Goal: Find contact information: Find contact information

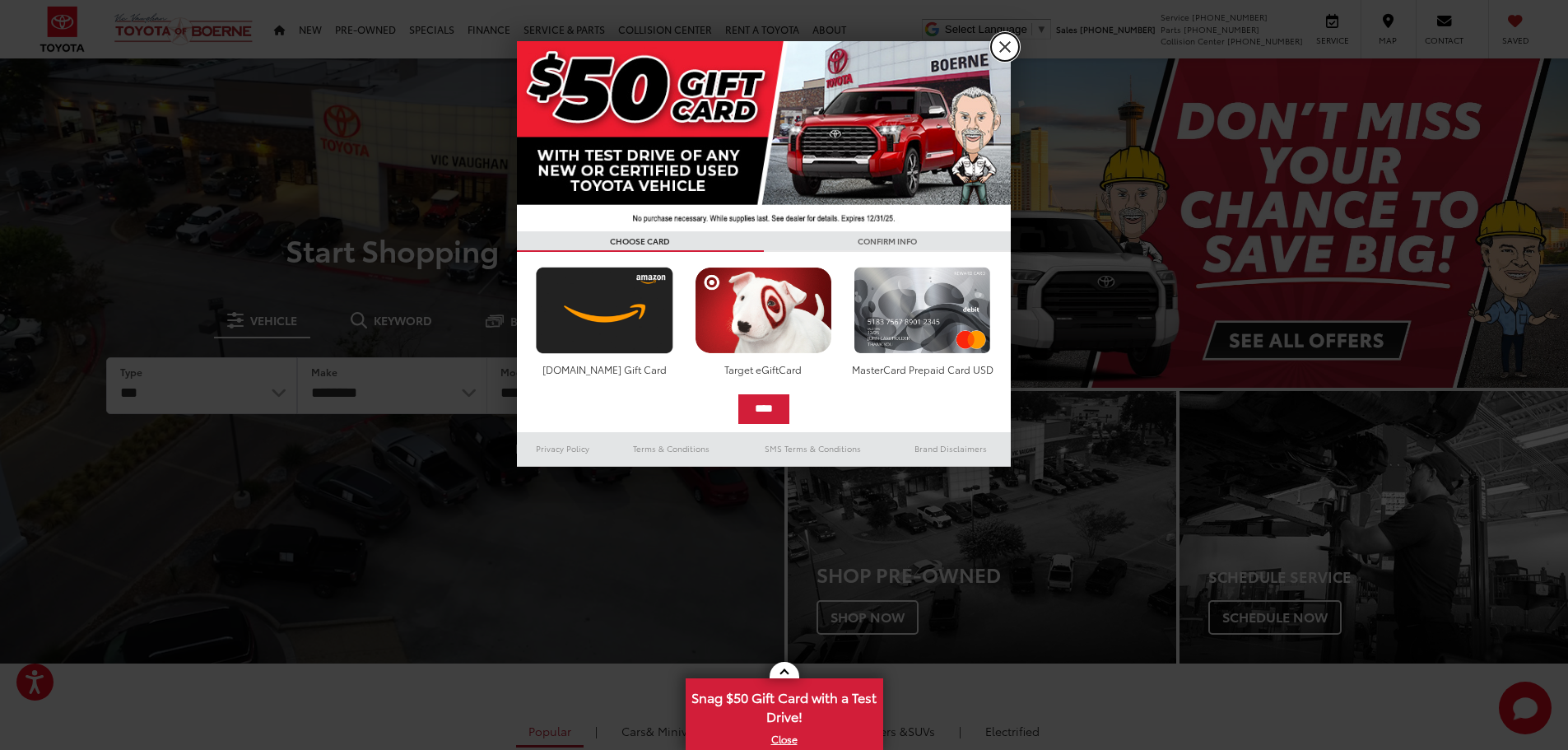
click at [1003, 50] on link "X" at bounding box center [1004, 47] width 28 height 28
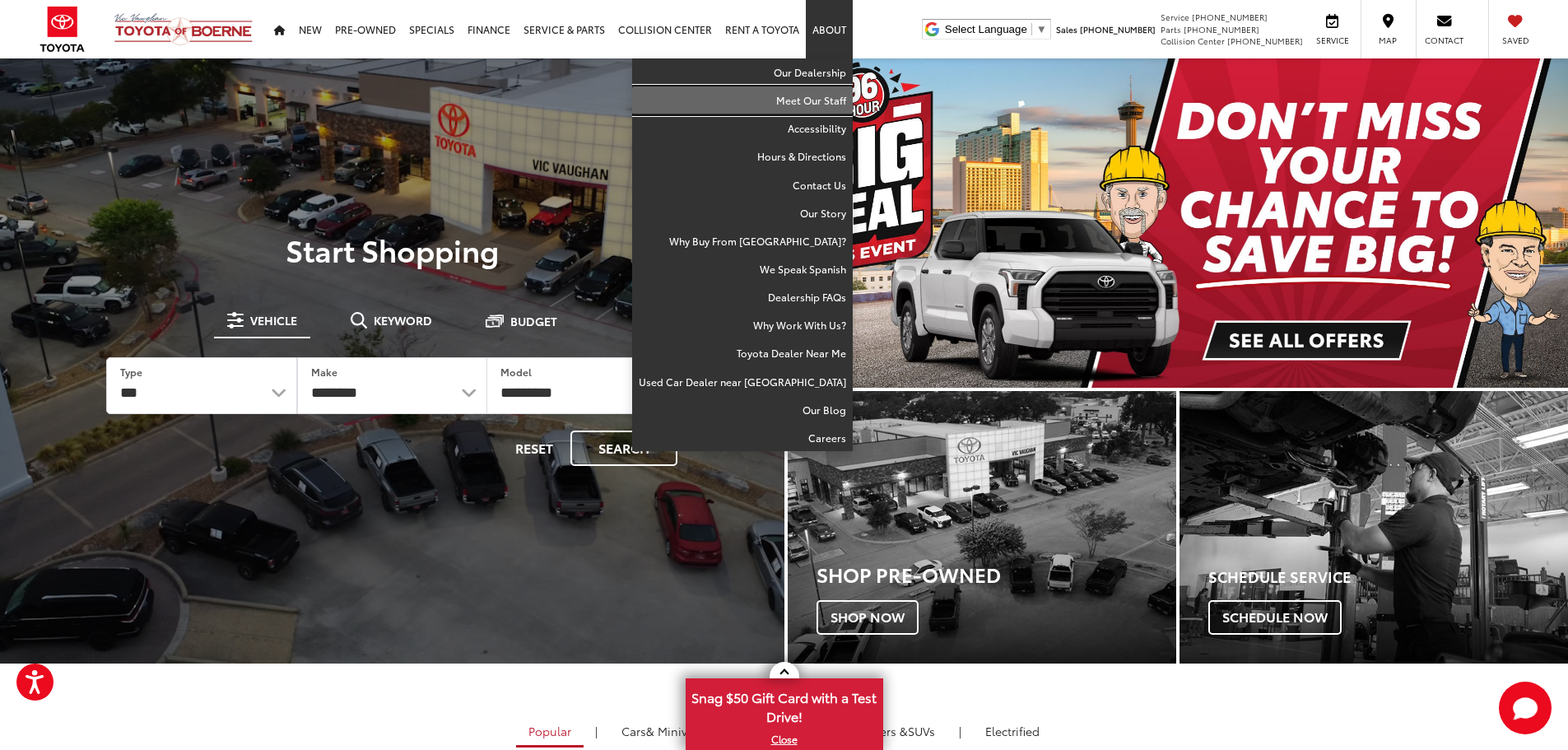
click at [811, 94] on link "Meet Our Staff" at bounding box center [742, 100] width 220 height 28
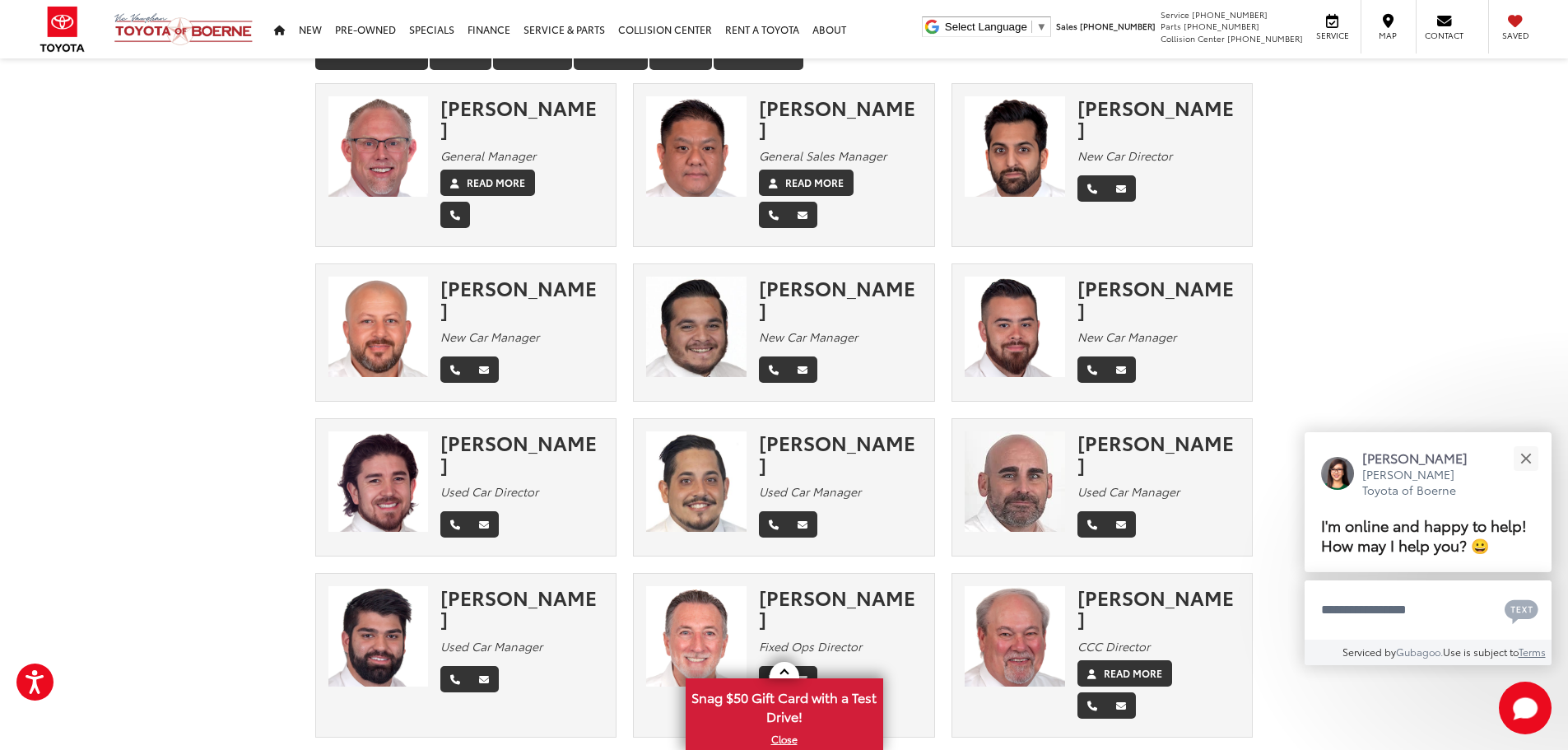
scroll to position [165, 0]
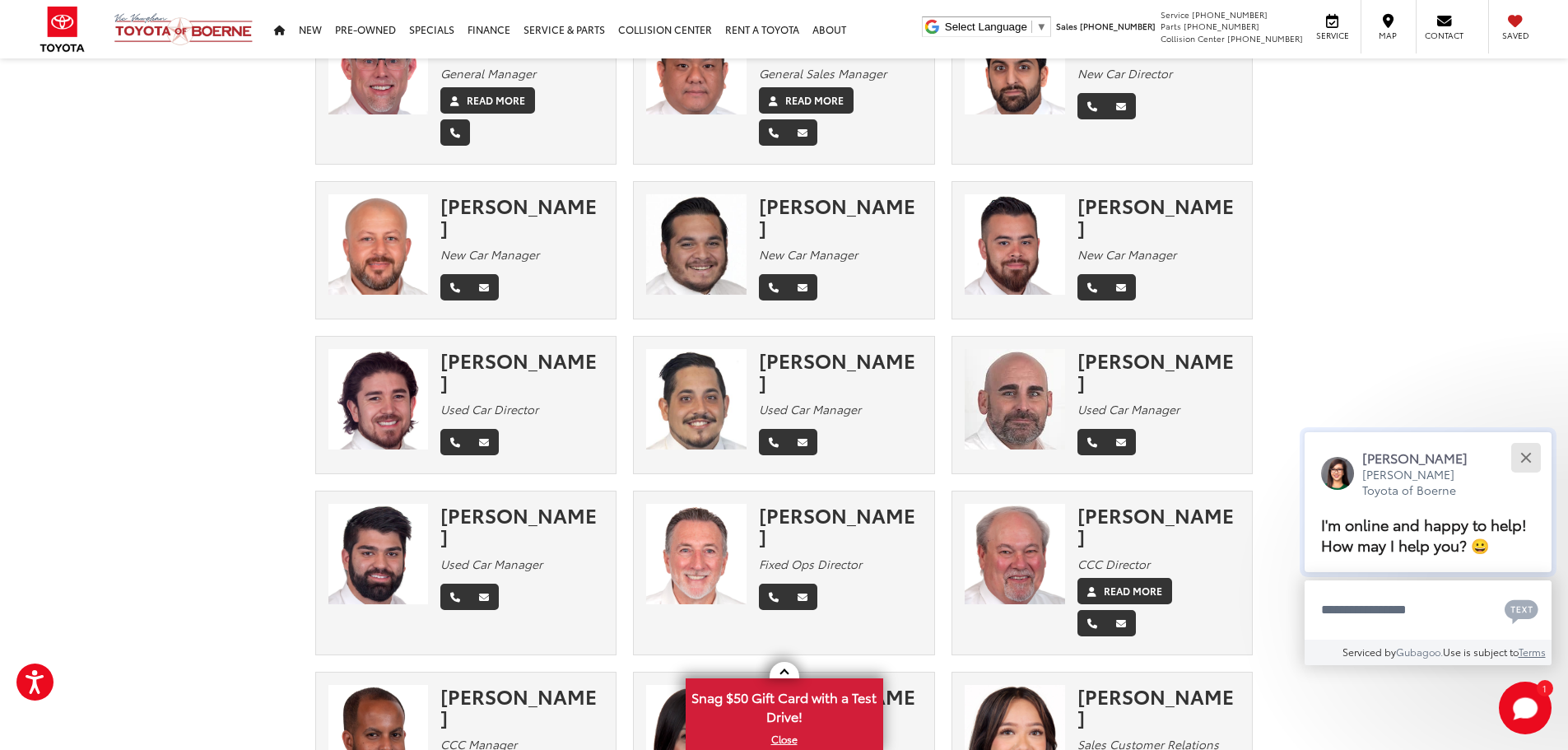
click at [1529, 461] on div "Close" at bounding box center [1526, 458] width 11 height 11
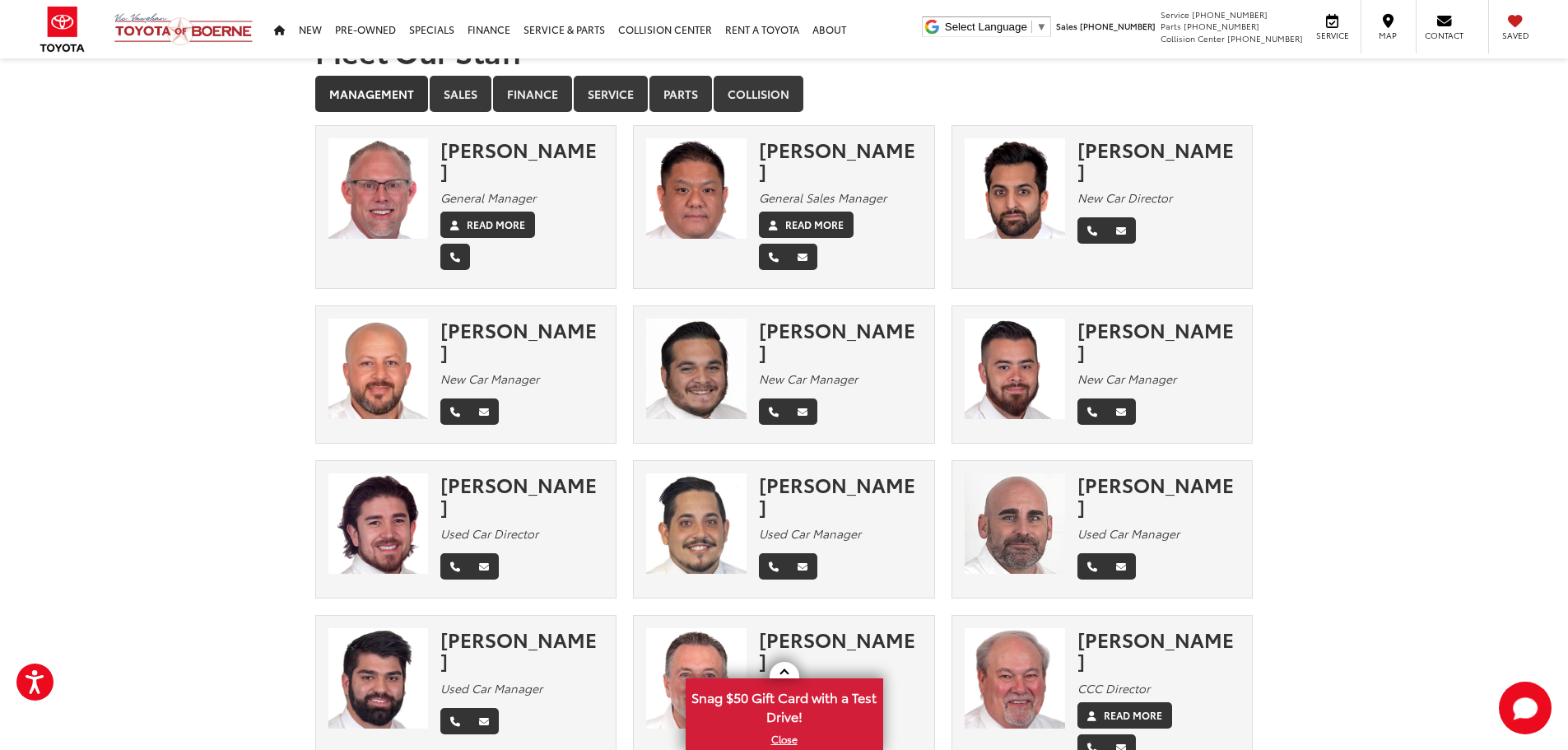
scroll to position [0, 0]
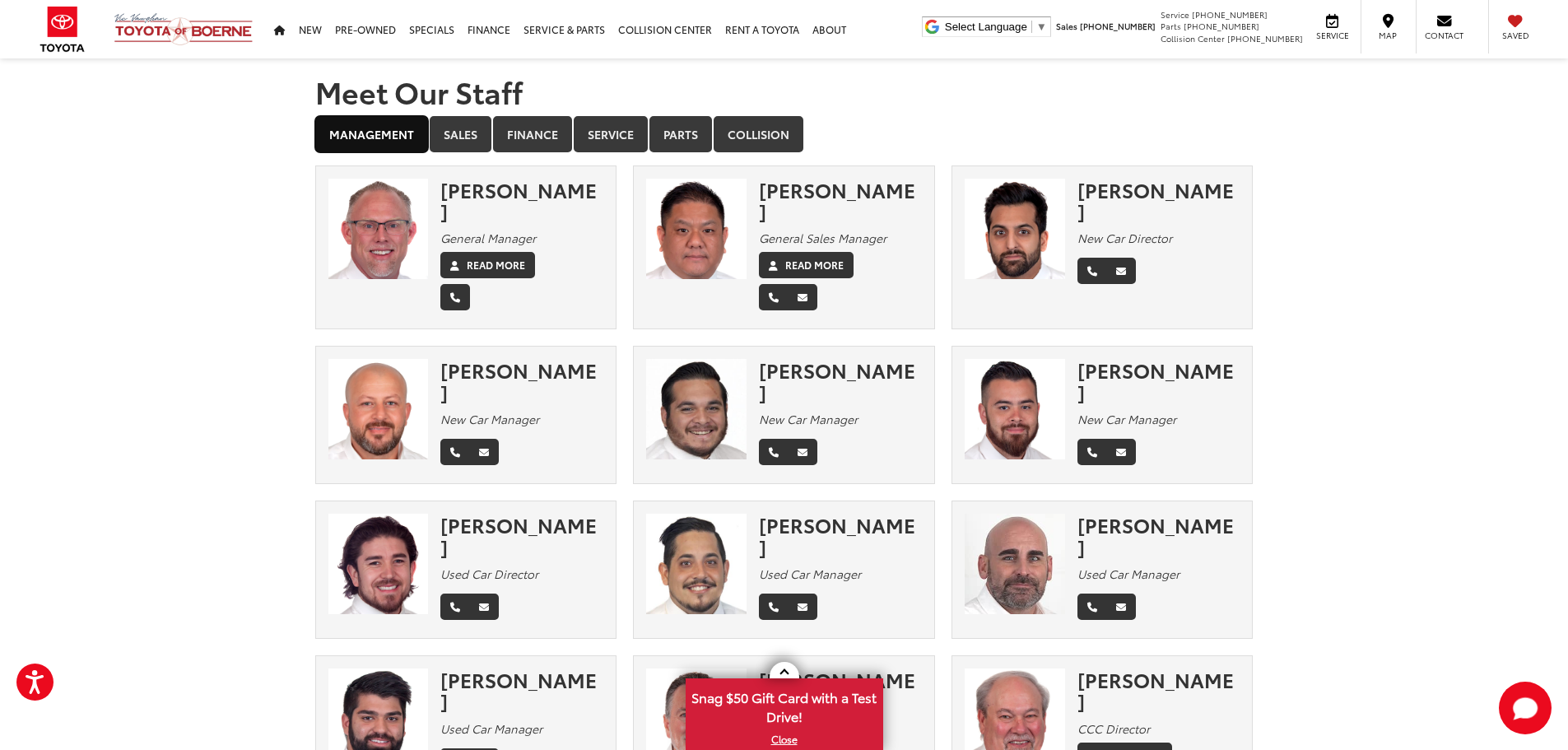
click at [364, 134] on link "Management" at bounding box center [371, 134] width 113 height 37
click at [461, 139] on link "Sales" at bounding box center [460, 134] width 61 height 37
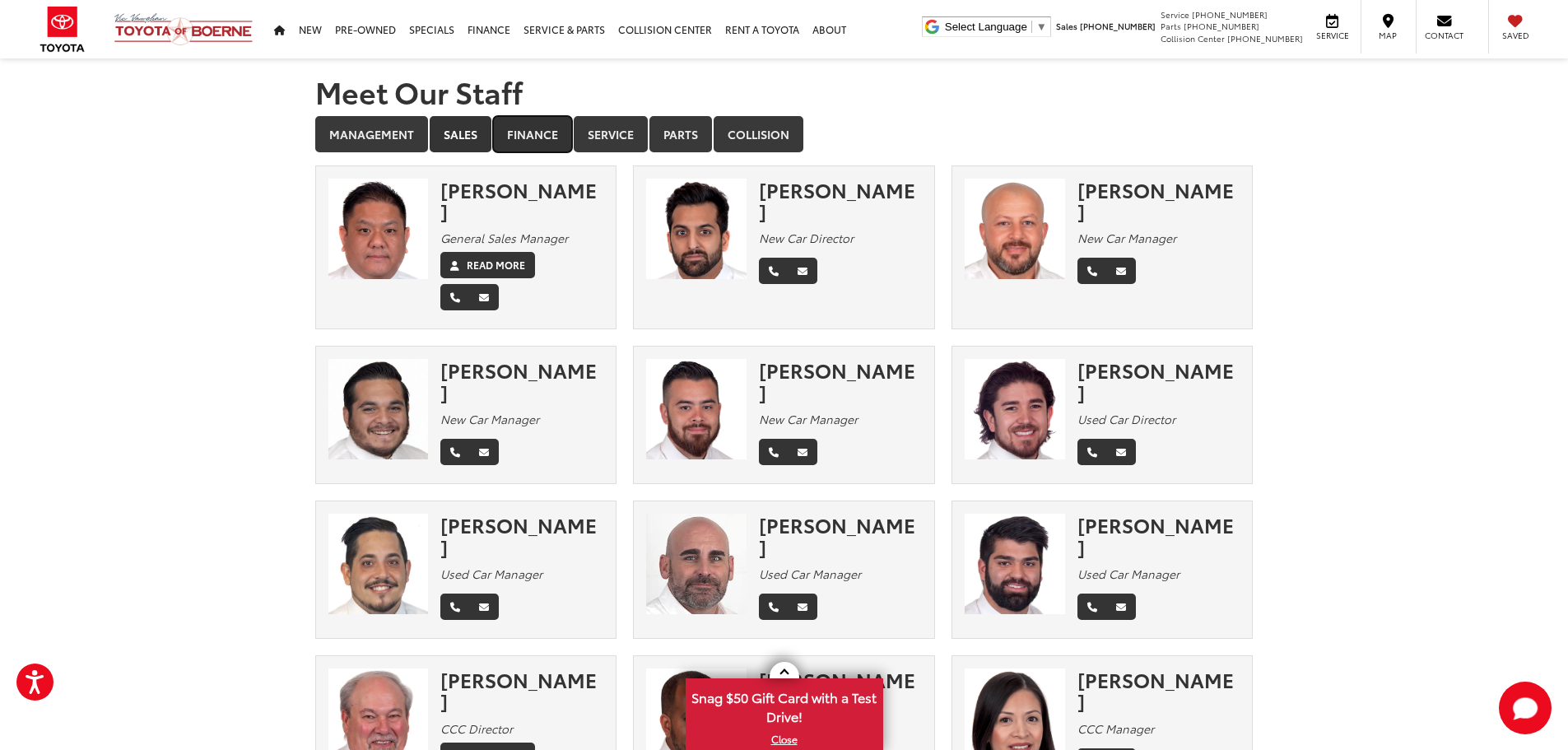
click at [525, 144] on link "Finance" at bounding box center [532, 134] width 79 height 37
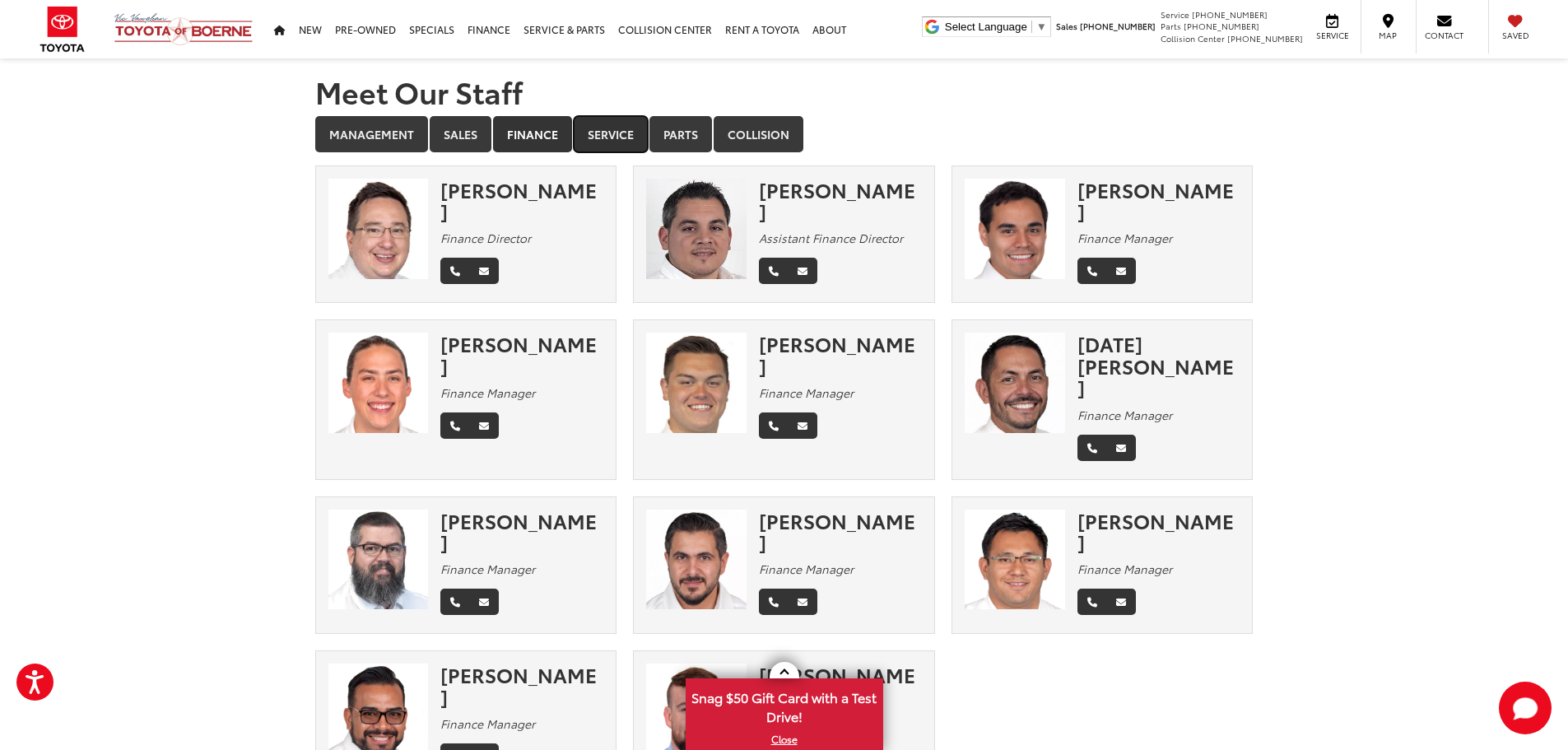
click at [596, 134] on link "Service" at bounding box center [610, 134] width 74 height 37
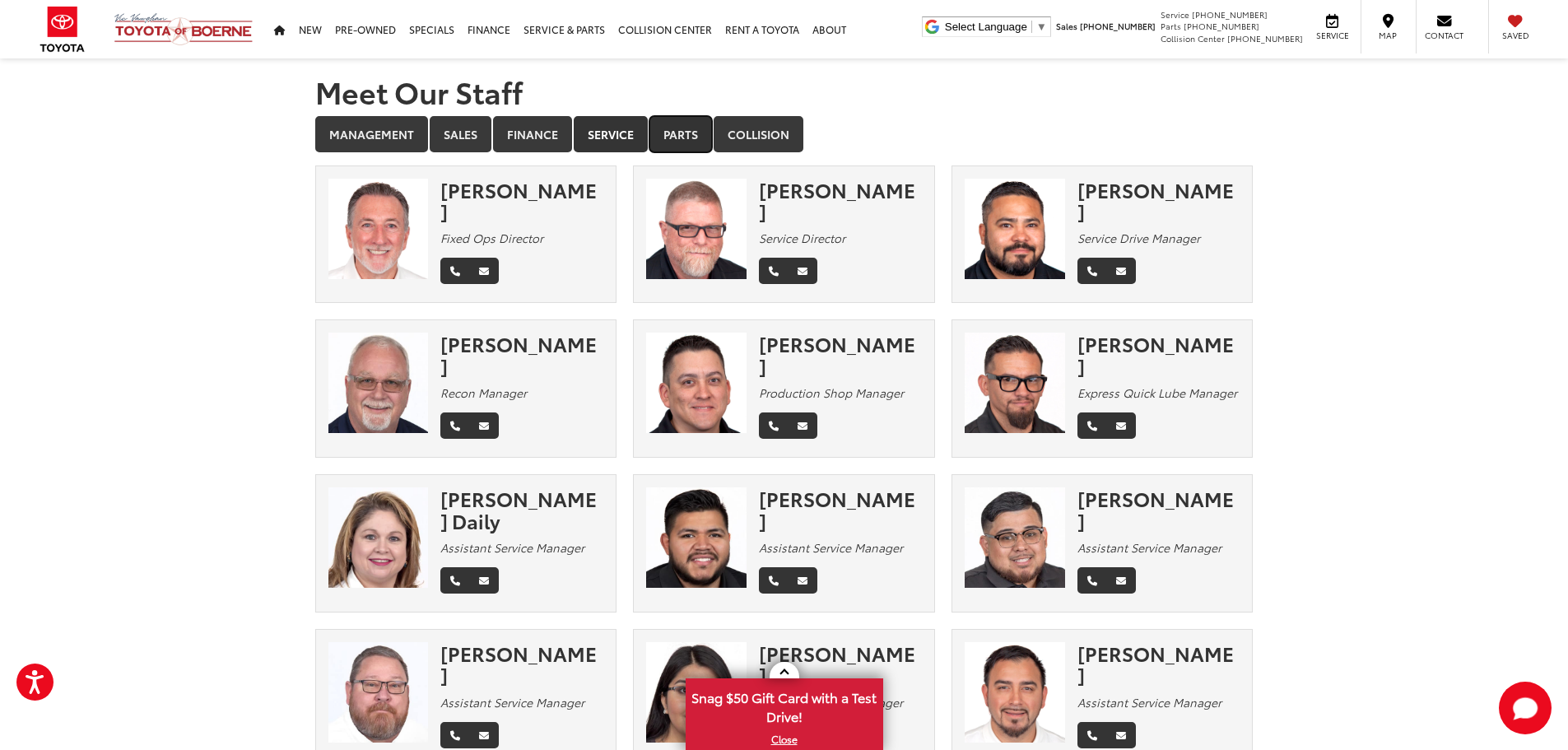
click at [669, 128] on link "Parts" at bounding box center [681, 134] width 62 height 37
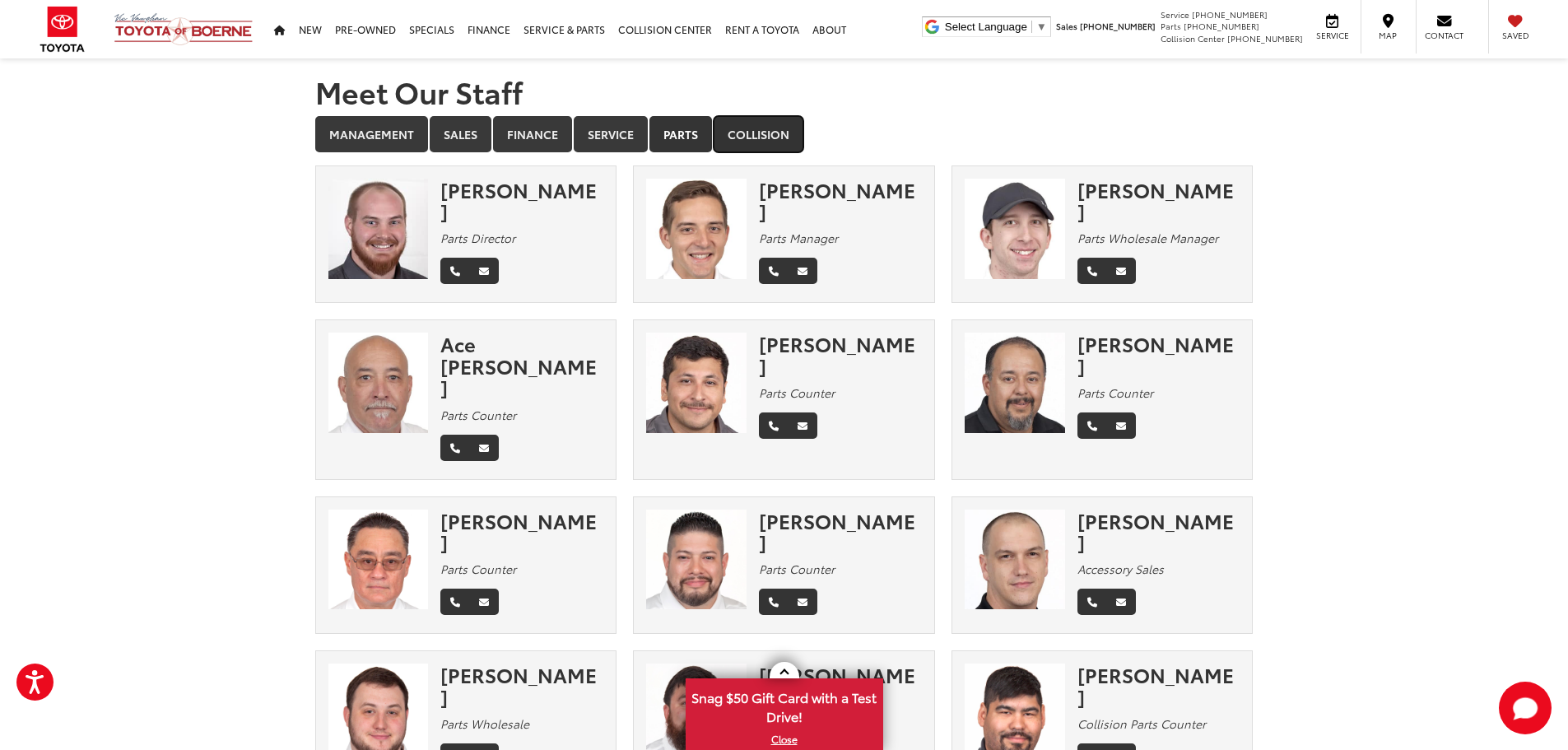
click at [788, 139] on link "Collision" at bounding box center [758, 134] width 90 height 37
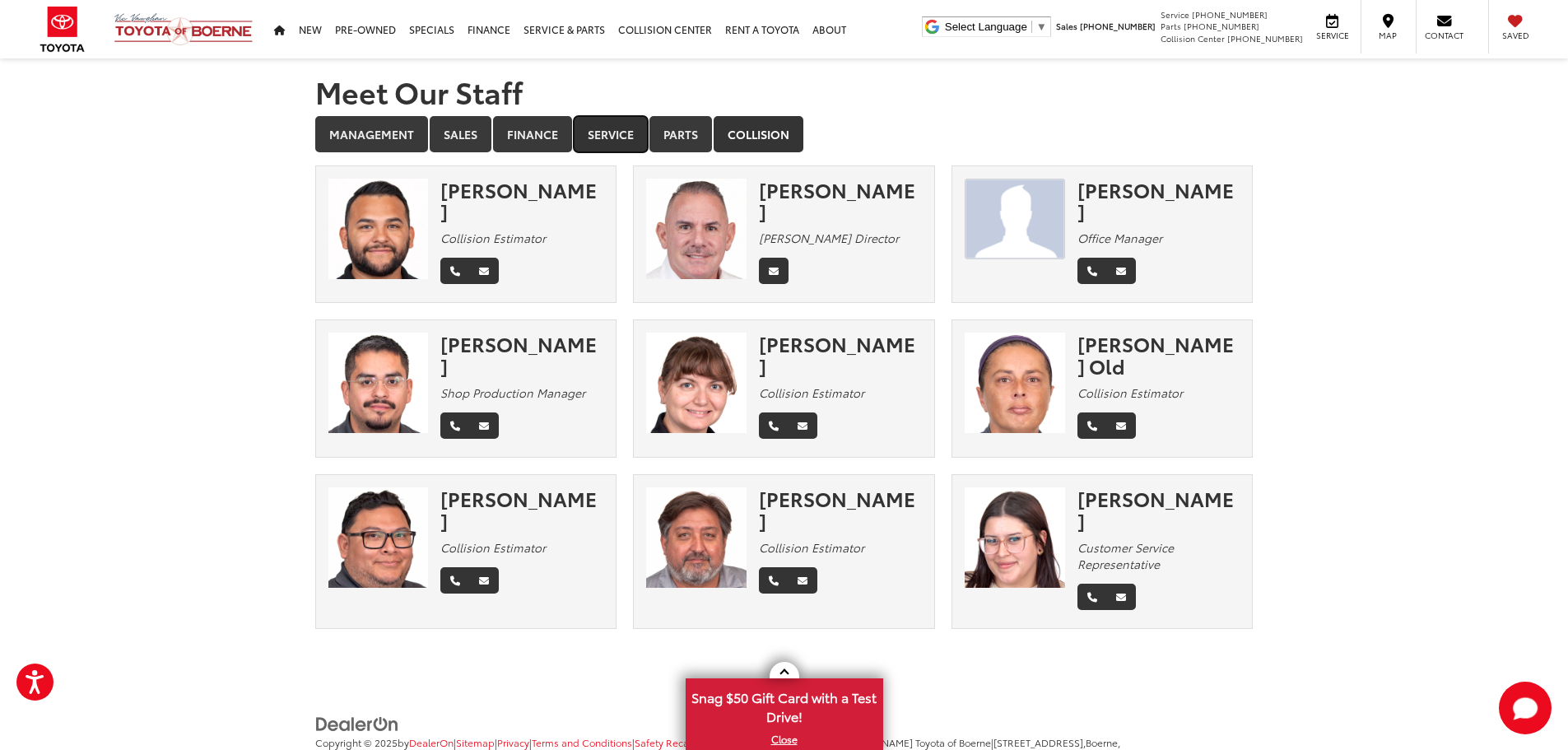
click at [621, 130] on link "Service" at bounding box center [610, 134] width 74 height 37
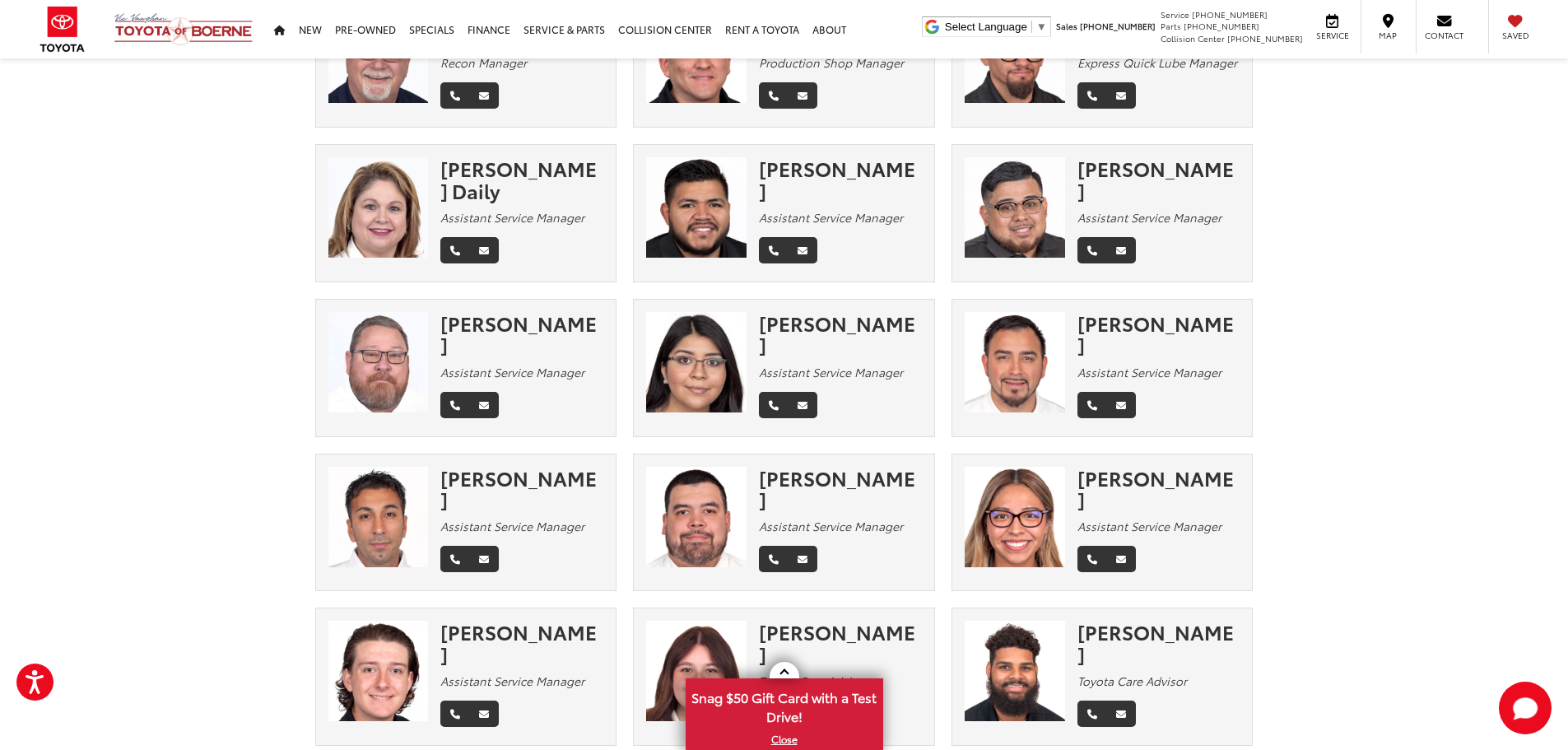
scroll to position [329, 0]
